Goal: Find specific page/section: Find specific page/section

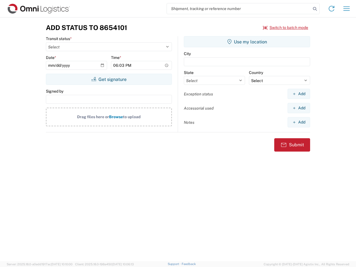
click at [239, 9] on input "search" at bounding box center [239, 8] width 144 height 11
click at [315, 9] on icon at bounding box center [315, 9] width 8 height 8
click at [331, 9] on icon at bounding box center [331, 8] width 9 height 9
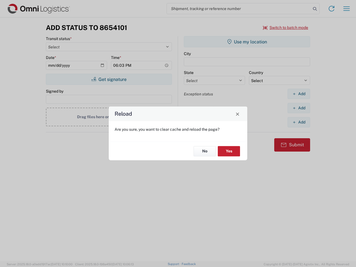
click at [285, 28] on div "Reload Are you sure, you want to clear cache and reload the page? No Yes" at bounding box center [178, 133] width 356 height 267
click at [109, 79] on div "Reload Are you sure, you want to clear cache and reload the page? No Yes" at bounding box center [178, 133] width 356 height 267
click at [247, 42] on div "Reload Are you sure, you want to clear cache and reload the page? No Yes" at bounding box center [178, 133] width 356 height 267
click at [299, 94] on div "Reload Are you sure, you want to clear cache and reload the page? No Yes" at bounding box center [178, 133] width 356 height 267
click at [299, 108] on div "Reload Are you sure, you want to clear cache and reload the page? No Yes" at bounding box center [178, 133] width 356 height 267
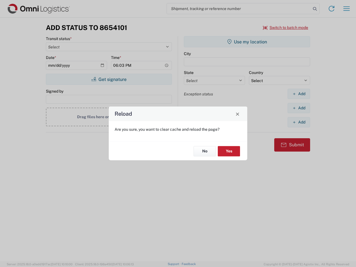
click at [299, 122] on div "Reload Are you sure, you want to clear cache and reload the page? No Yes" at bounding box center [178, 133] width 356 height 267
